Goal: Contribute content

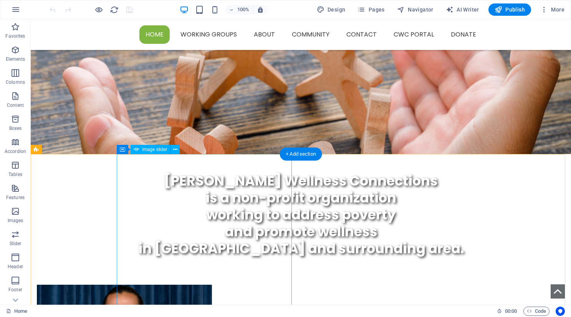
scroll to position [192, 0]
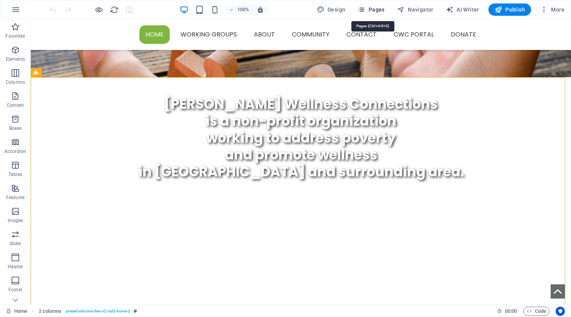
click at [372, 7] on span "Pages" at bounding box center [370, 10] width 27 height 8
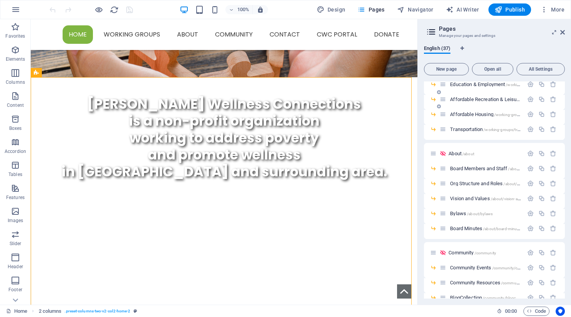
scroll to position [115, 0]
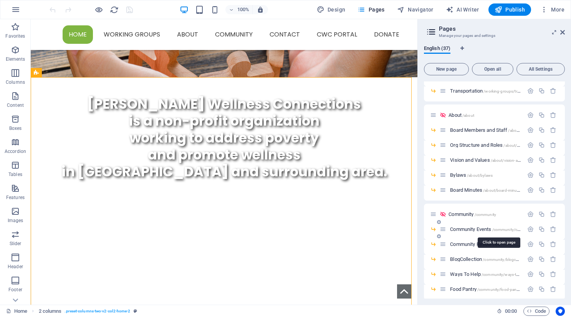
click at [474, 227] on span "Community Events /community/community-events" at bounding box center [499, 229] width 98 height 6
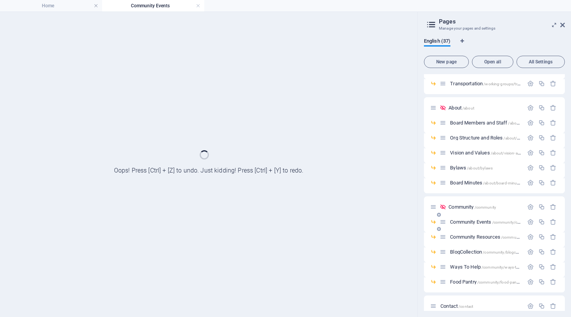
scroll to position [0, 0]
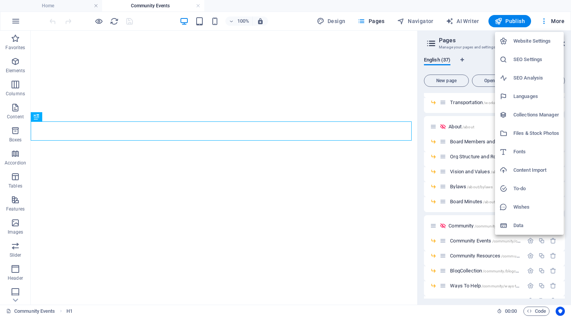
click at [475, 61] on div at bounding box center [285, 158] width 571 height 317
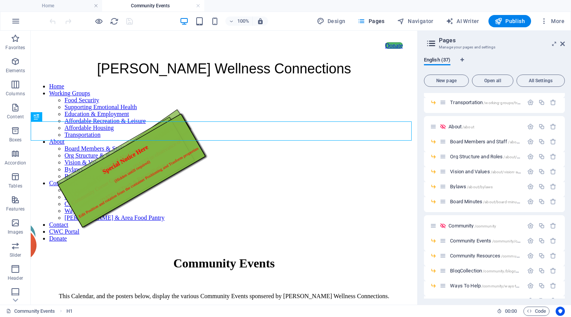
click at [565, 43] on aside "Pages Manage your pages and settings English (37) New page Open all All Setting…" at bounding box center [493, 168] width 153 height 274
click at [561, 43] on icon at bounding box center [562, 44] width 5 height 6
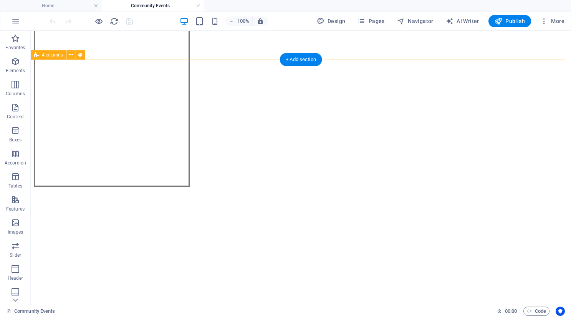
scroll to position [1573, 0]
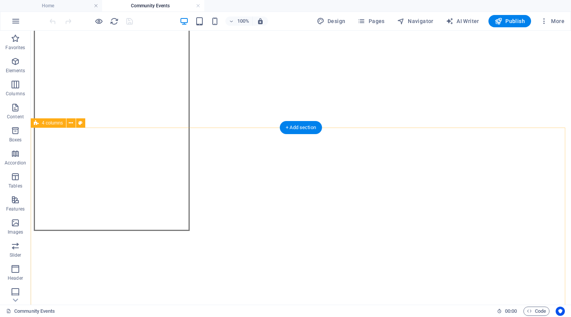
scroll to position [1496, 0]
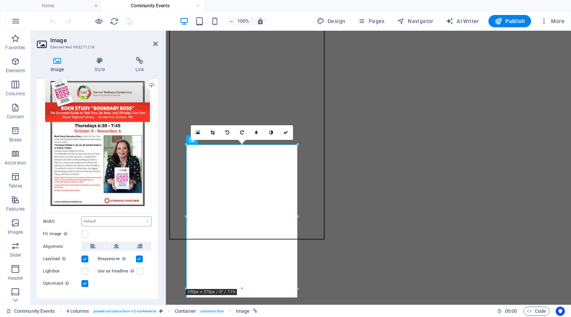
scroll to position [38, 0]
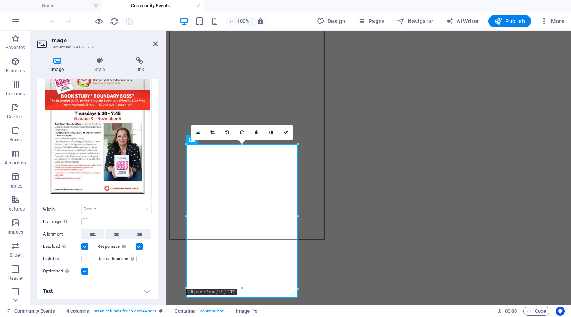
click at [143, 291] on h4 "Text" at bounding box center [97, 291] width 121 height 18
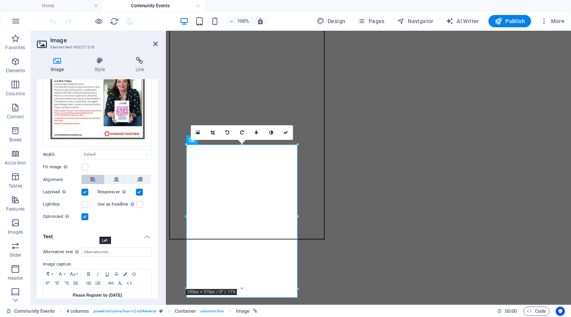
scroll to position [110, 0]
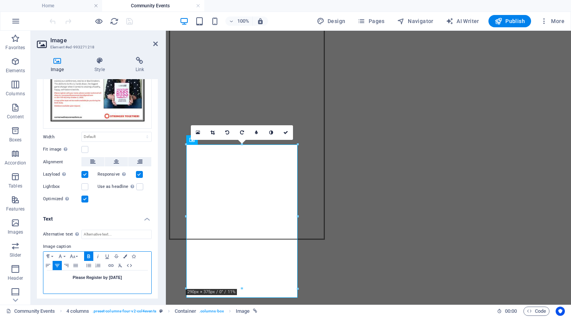
drag, startPoint x: 134, startPoint y: 275, endPoint x: 43, endPoint y: 274, distance: 90.9
click at [43, 274] on div "Alternative text The alternative text is used by devices that cannot display im…" at bounding box center [97, 261] width 121 height 77
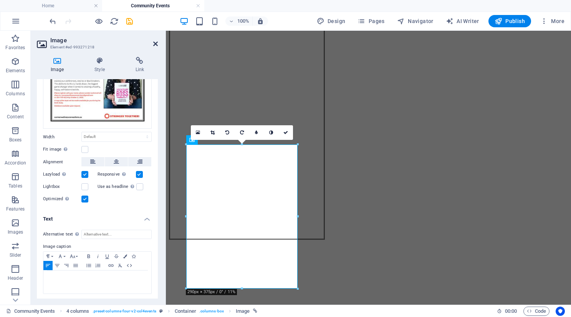
click at [155, 41] on icon at bounding box center [155, 44] width 5 height 6
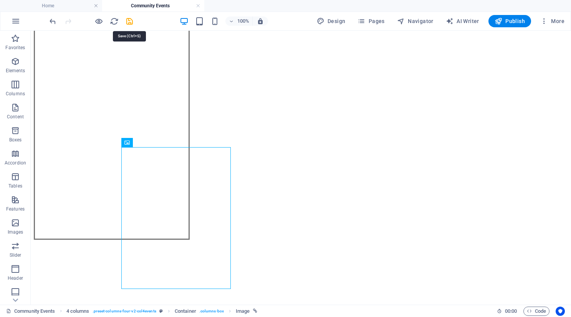
click at [128, 23] on icon "save" at bounding box center [129, 21] width 9 height 9
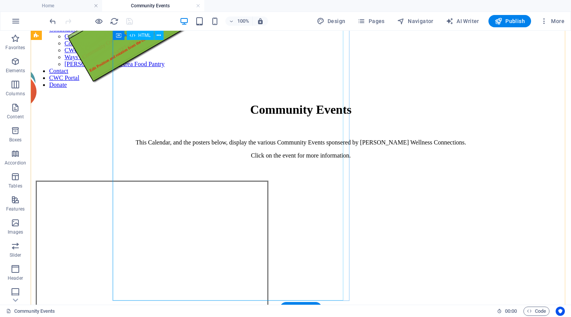
scroll to position [0, 0]
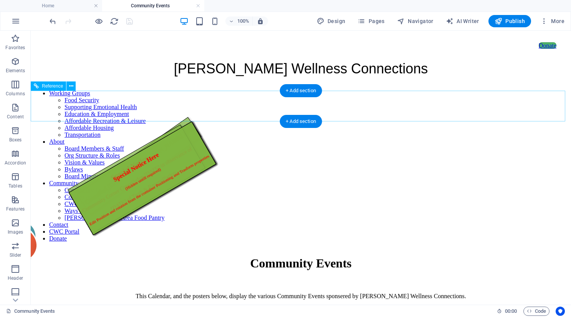
click at [555, 120] on div "Home Working Groups Food Security Supporting Emotional Health Education & Emplo…" at bounding box center [301, 165] width 534 height 165
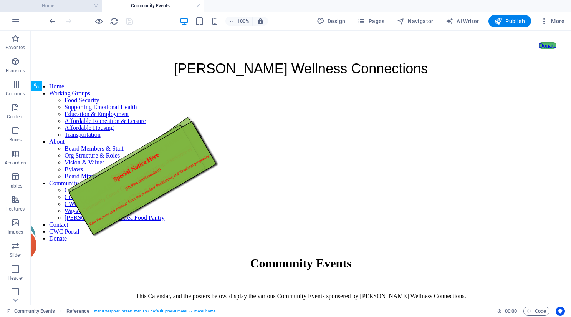
click at [53, 5] on h4 "Home" at bounding box center [51, 6] width 102 height 8
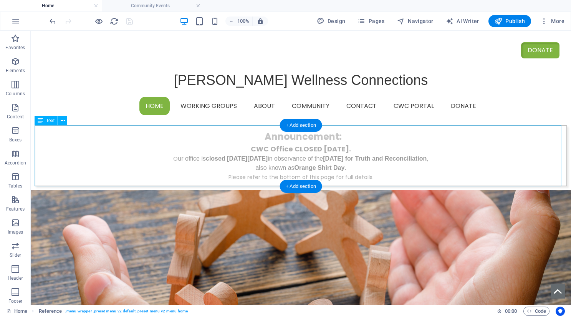
click at [242, 149] on div "Announcement : CWC Office CLOSED [DATE]. O ur office is closed [DATE][DATE] in …" at bounding box center [301, 155] width 532 height 61
click at [341, 162] on div "Announcement : CWC Office CLOSED [DATE]. O ur office is closed [DATE][DATE] in …" at bounding box center [301, 155] width 532 height 61
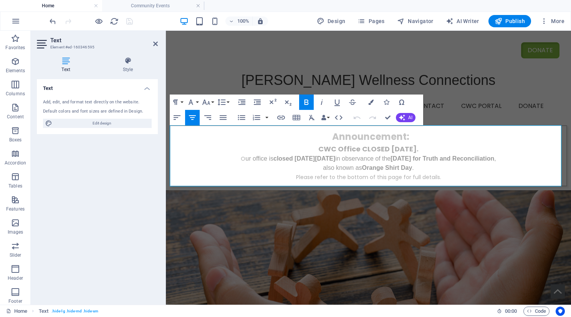
drag, startPoint x: 448, startPoint y: 147, endPoint x: 458, endPoint y: 167, distance: 23.2
click at [458, 167] on div "Announcement : CWC Office CLOSED [DATE]. O ur office is closed [DATE][DATE] in …" at bounding box center [368, 156] width 388 height 52
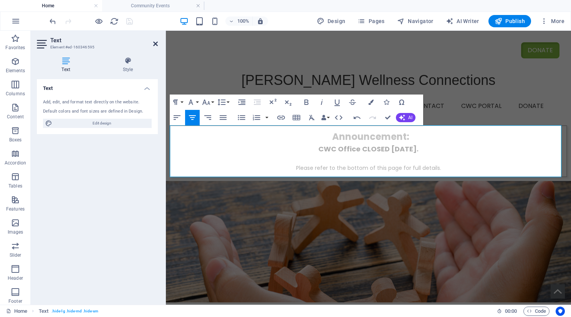
drag, startPoint x: 124, startPoint y: 13, endPoint x: 155, endPoint y: 43, distance: 43.7
click at [155, 43] on icon at bounding box center [155, 44] width 5 height 6
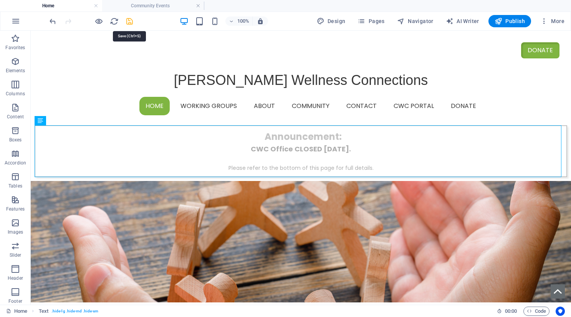
click at [131, 22] on icon "save" at bounding box center [129, 21] width 9 height 9
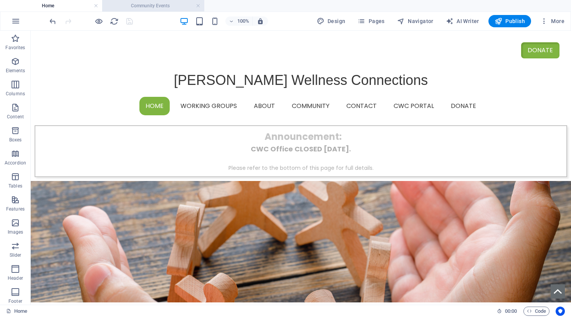
click at [167, 7] on h4 "Community Events" at bounding box center [153, 6] width 102 height 8
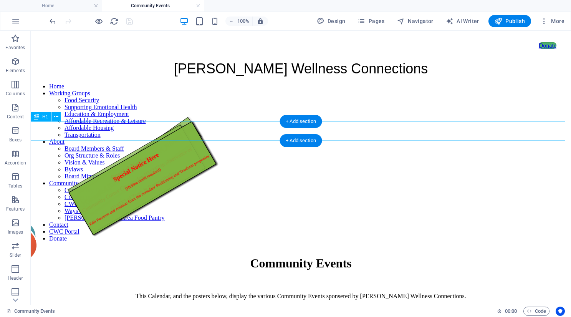
click at [551, 256] on div "Community Events" at bounding box center [301, 263] width 534 height 14
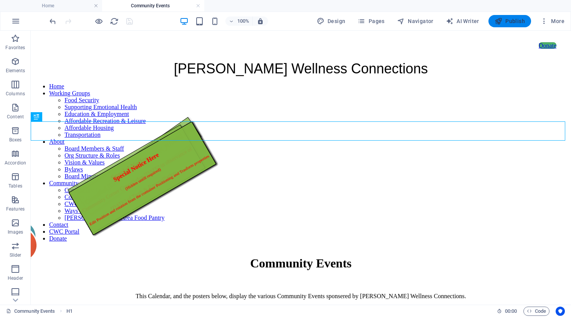
click at [510, 22] on span "Publish" at bounding box center [509, 21] width 30 height 8
